Goal: Information Seeking & Learning: Learn about a topic

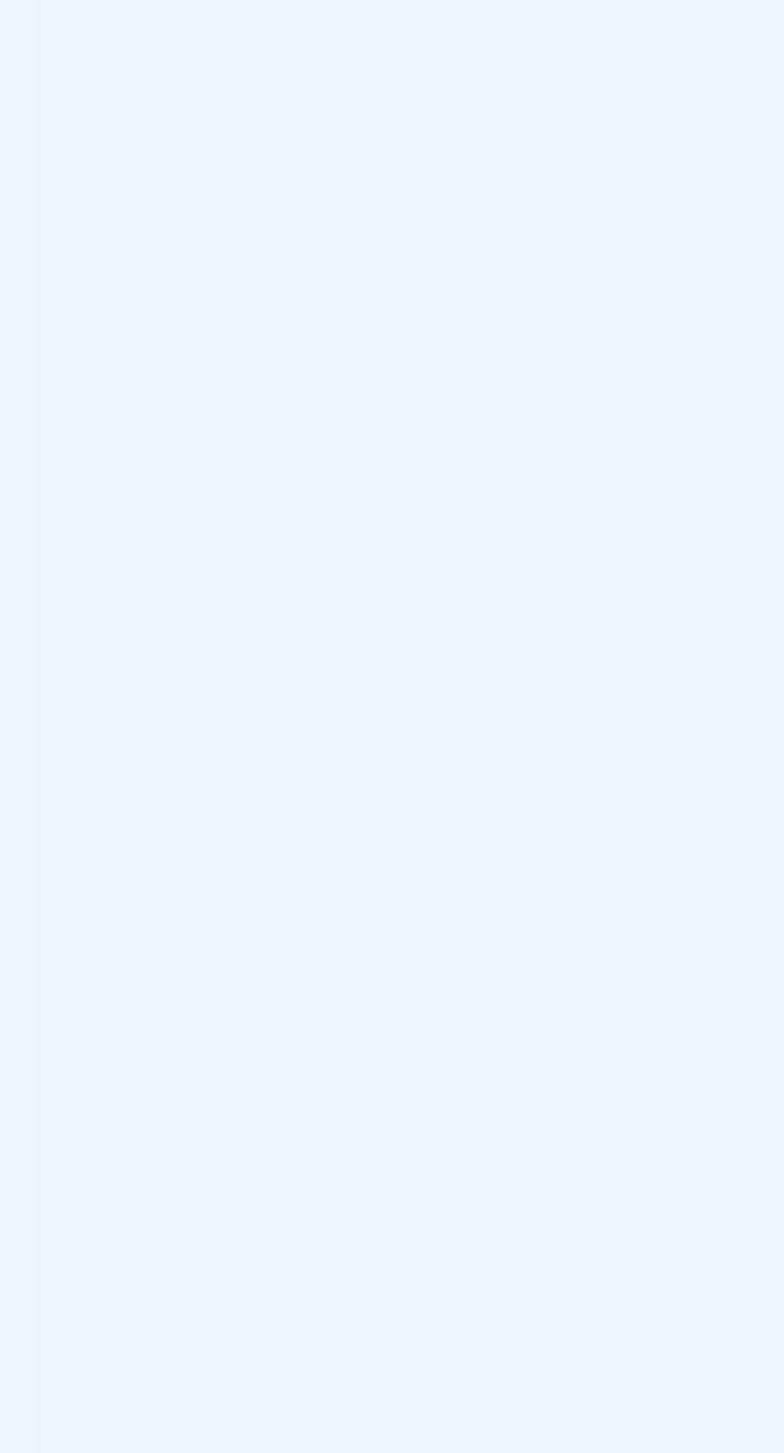
scroll to position [2710, 0]
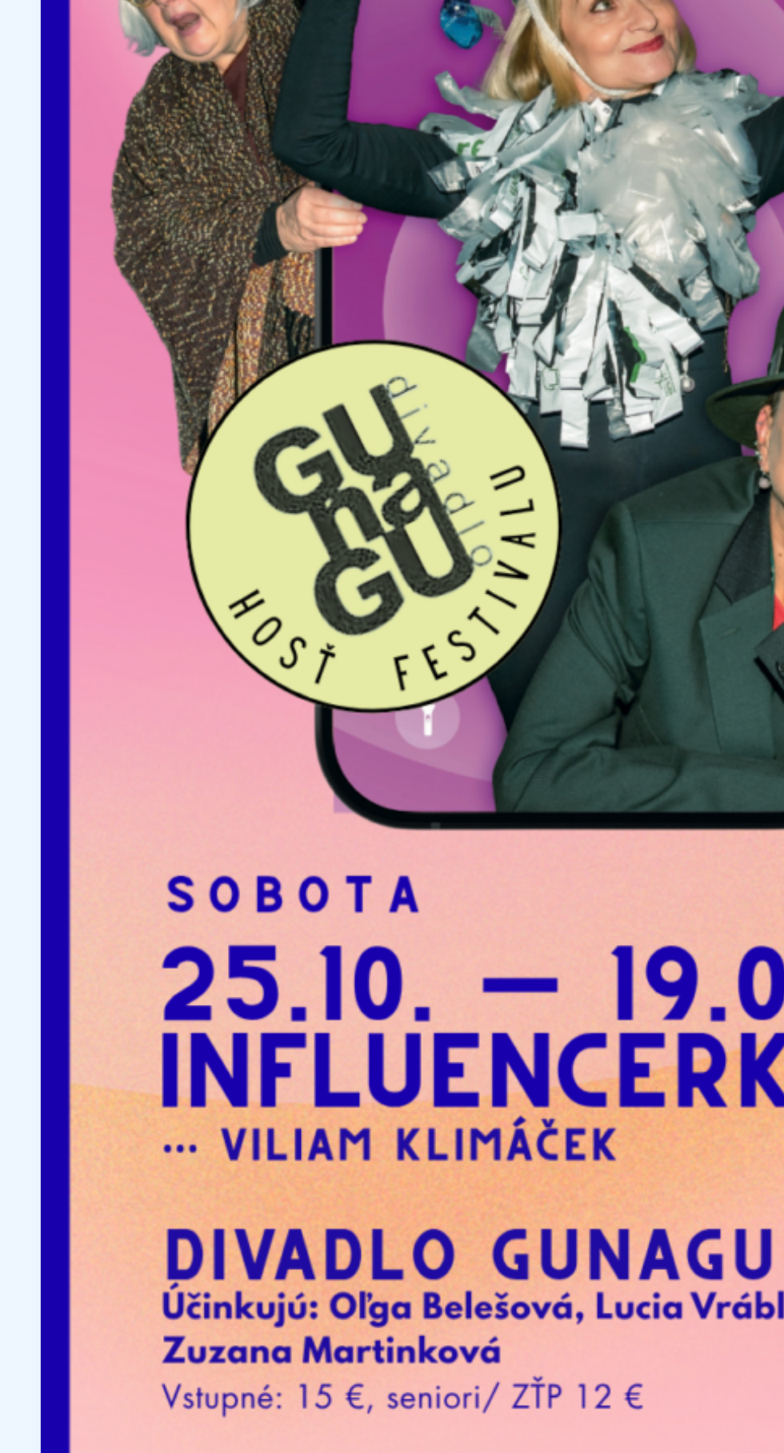
click at [343, 768] on img at bounding box center [536, 700] width 445 height 630
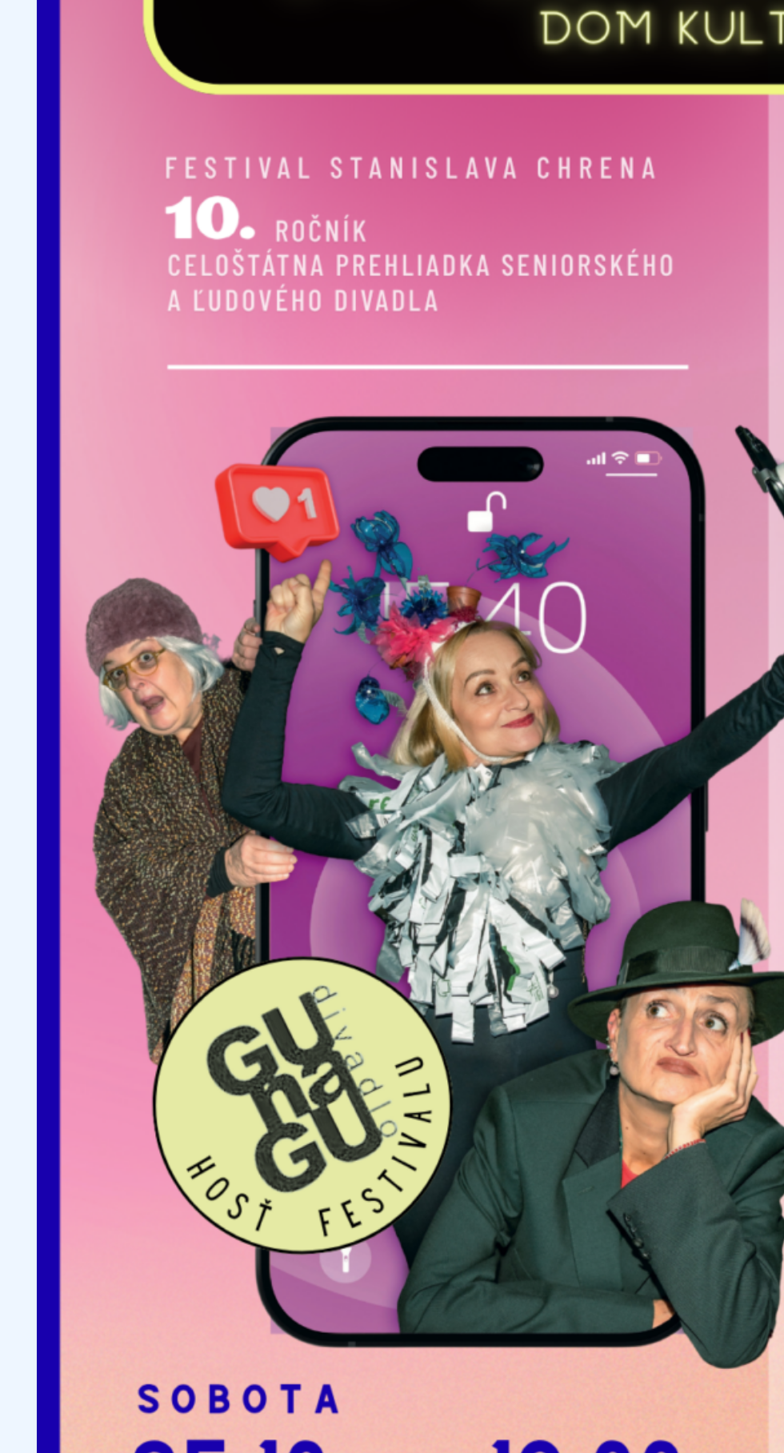
click at [362, 656] on img at bounding box center [536, 700] width 445 height 630
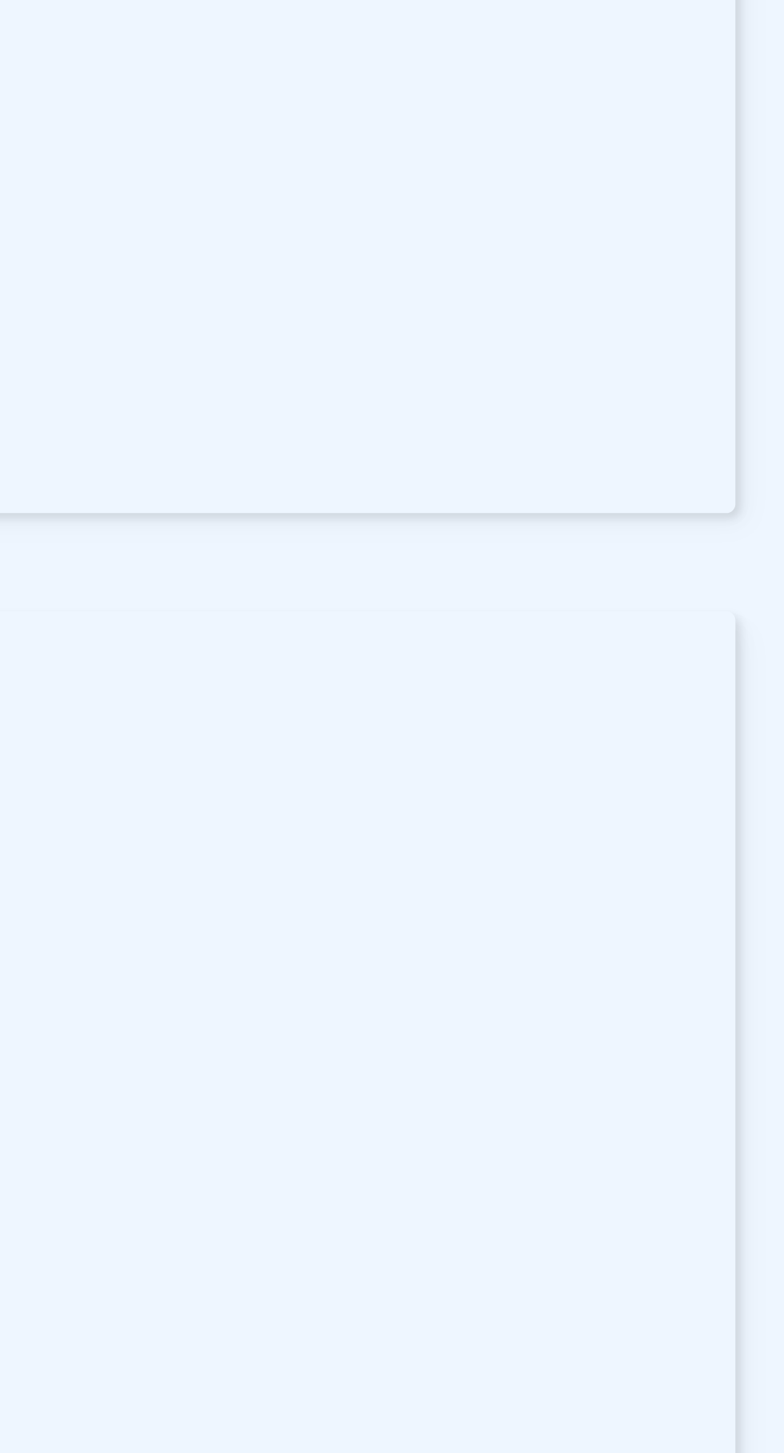
scroll to position [2638, 0]
